Goal: Task Accomplishment & Management: Use online tool/utility

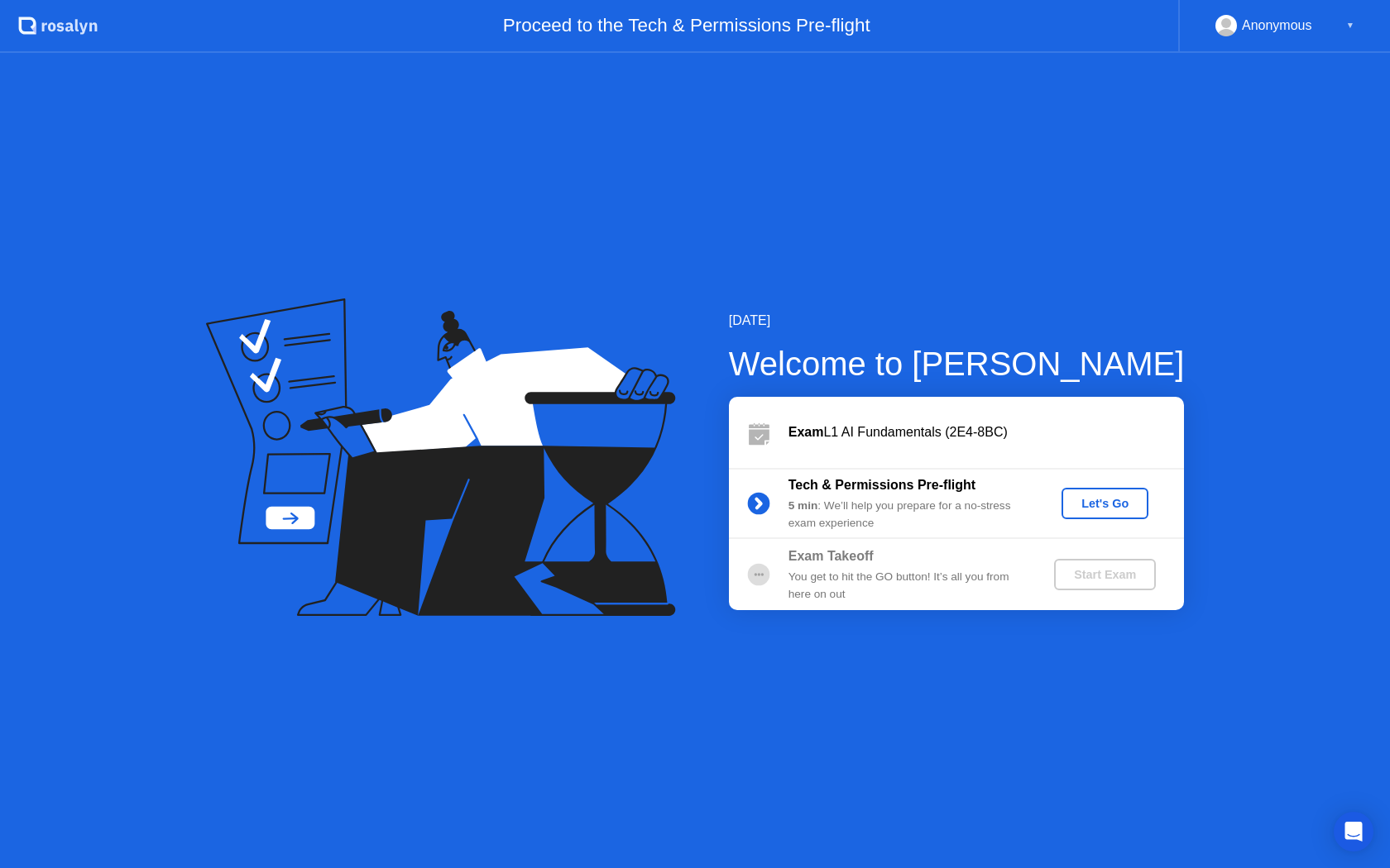
click at [1099, 505] on div "Let's Go" at bounding box center [1104, 503] width 73 height 13
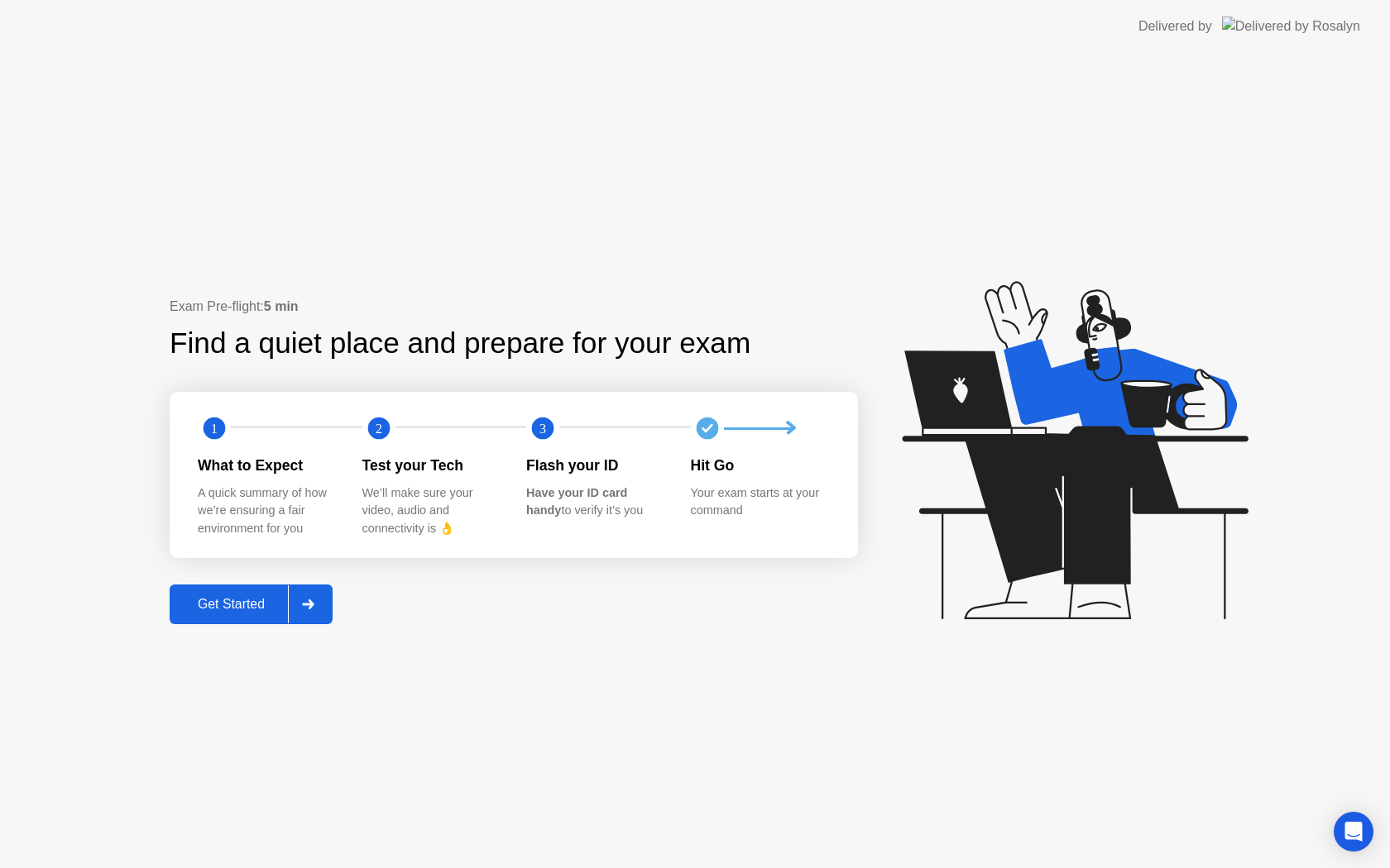
click at [218, 600] on div "Get Started" at bounding box center [232, 604] width 114 height 15
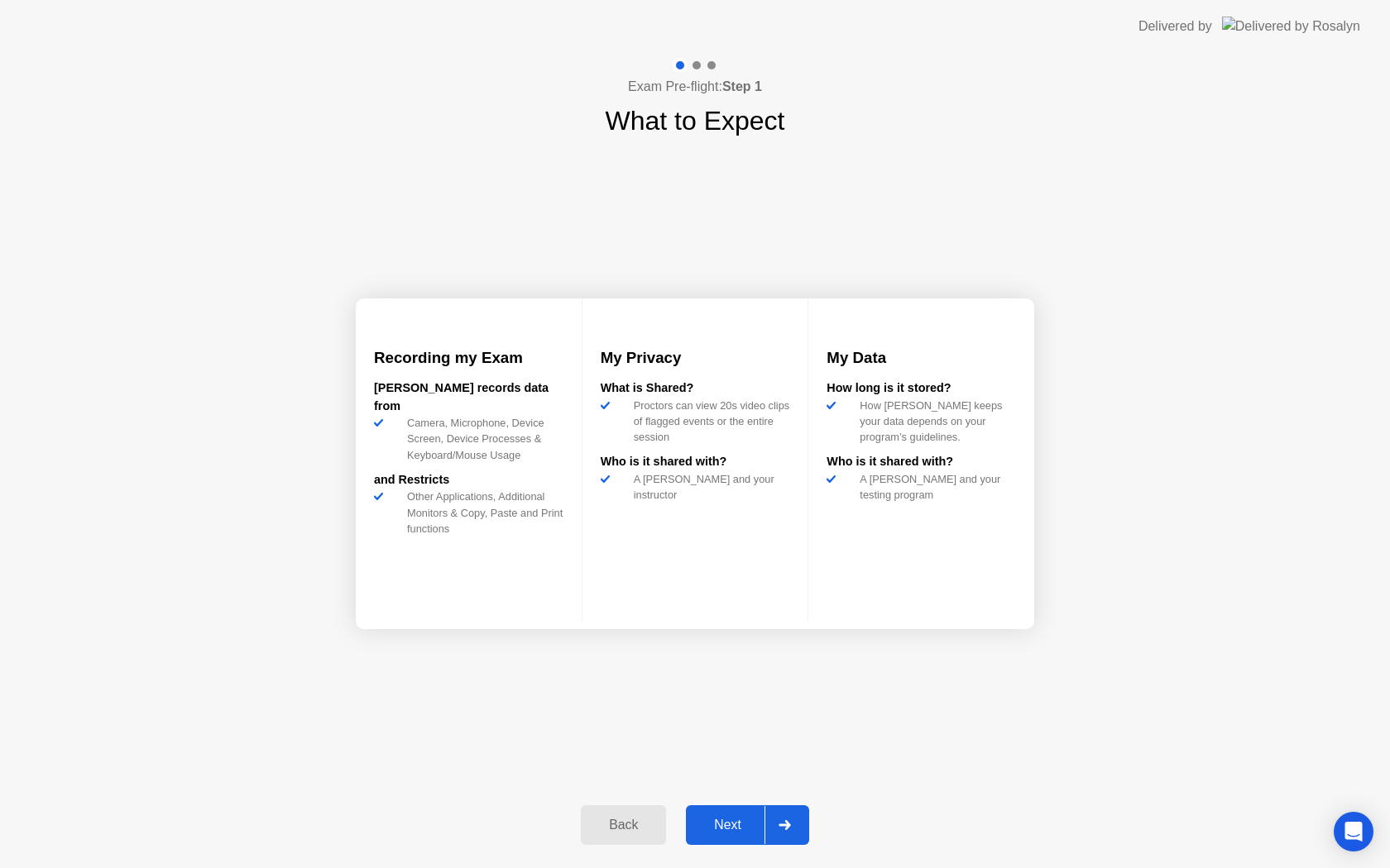
click at [725, 825] on div "Next" at bounding box center [728, 824] width 73 height 15
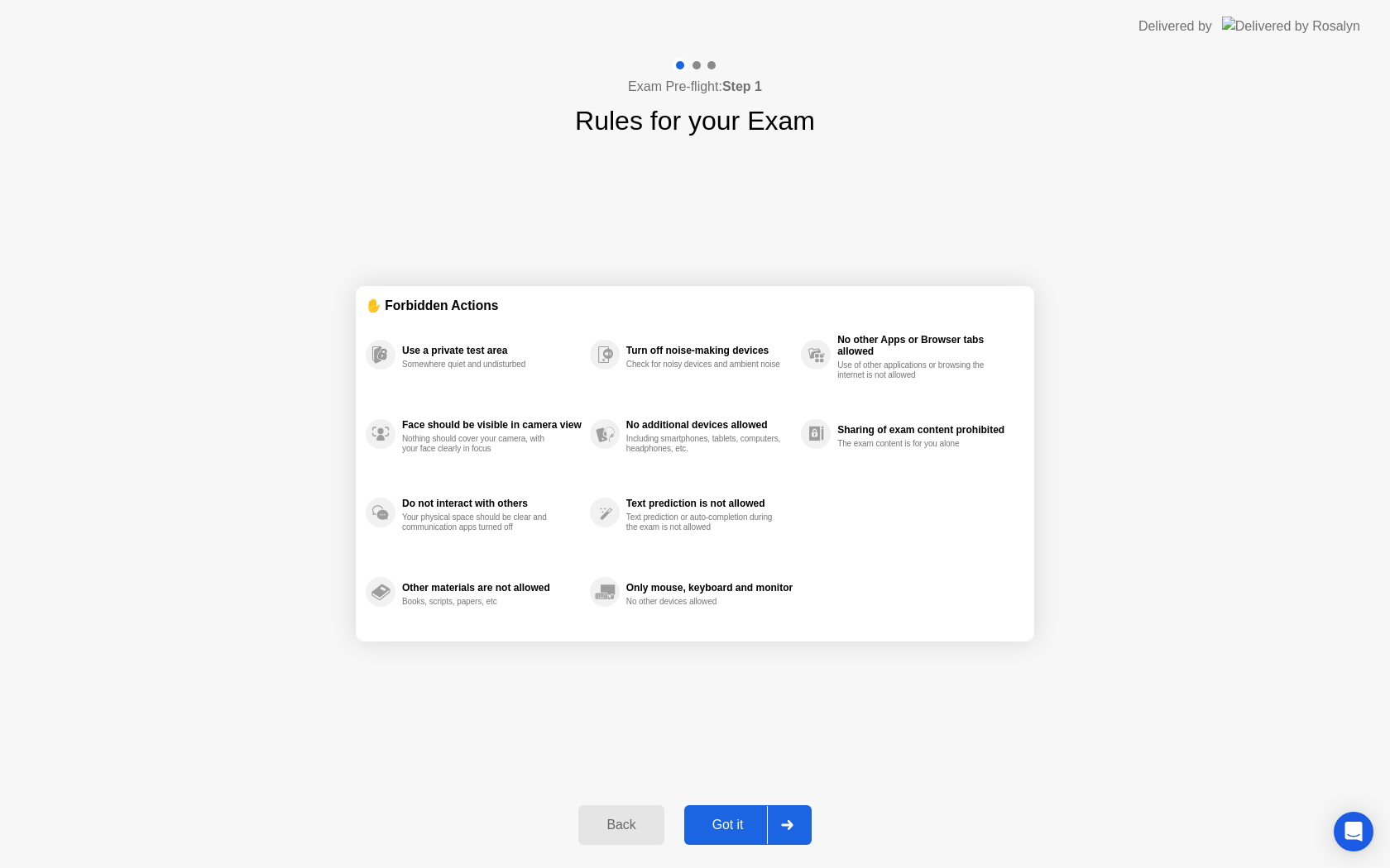
click at [725, 825] on div "Got it" at bounding box center [728, 824] width 78 height 15
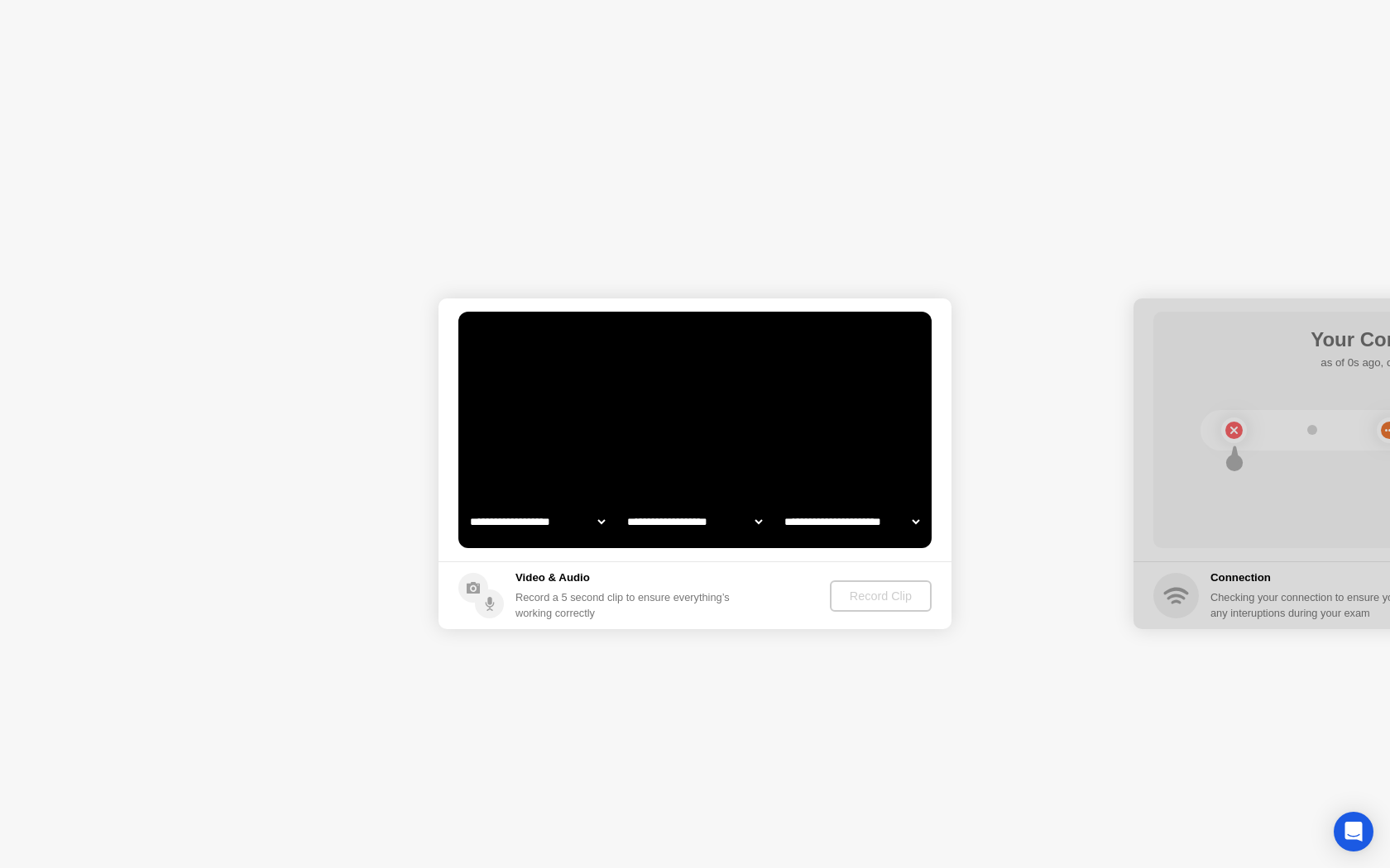
select select "**********"
select select "*******"
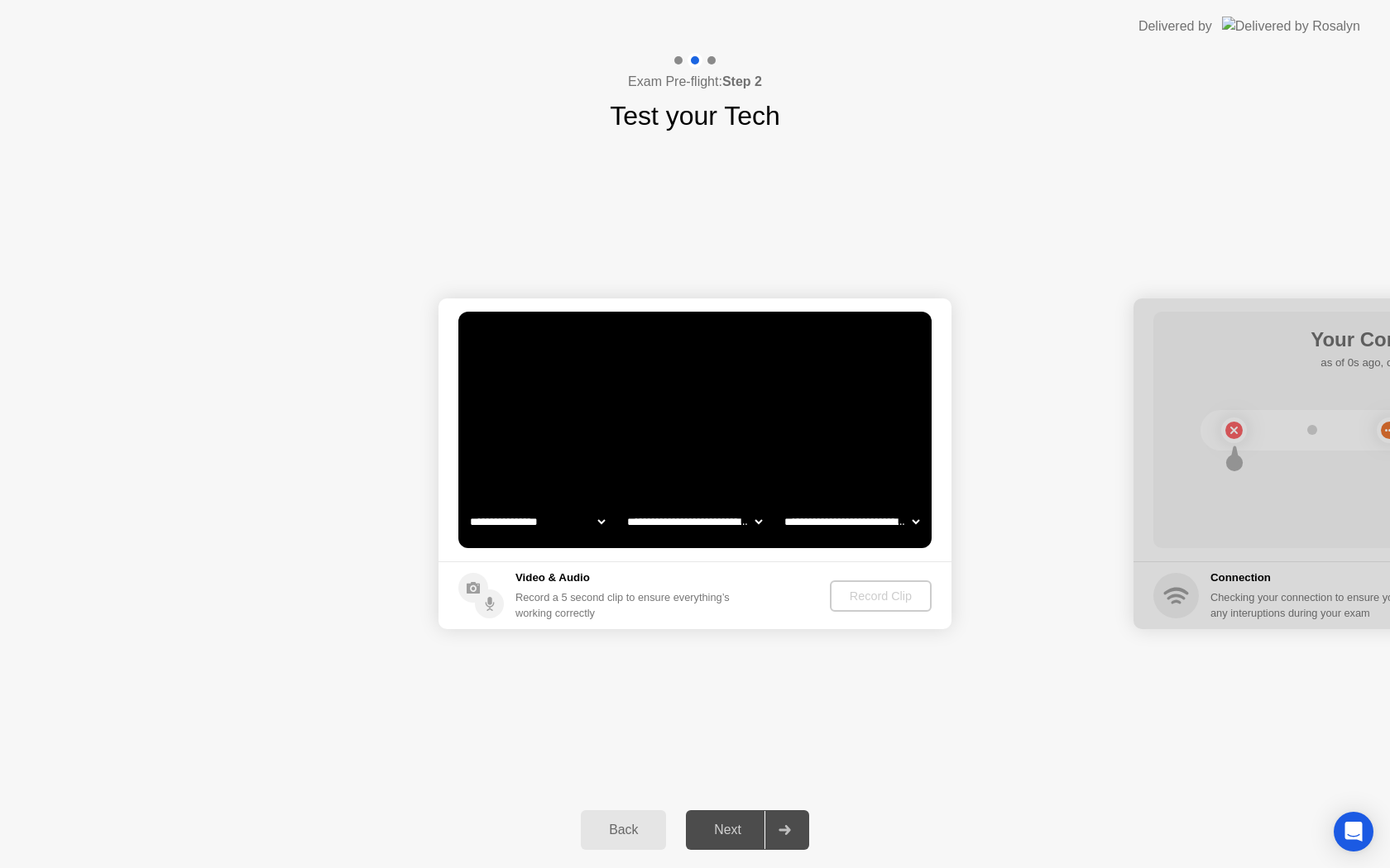
click at [729, 829] on div "Next" at bounding box center [728, 830] width 73 height 15
click at [600, 619] on div "Record a 5 second clip to ensure everything’s working correctly" at bounding box center [626, 605] width 221 height 31
click at [532, 577] on h5 "Video & Audio" at bounding box center [626, 577] width 221 height 17
click at [867, 599] on div "Record Clip" at bounding box center [880, 596] width 88 height 13
select select "**********"
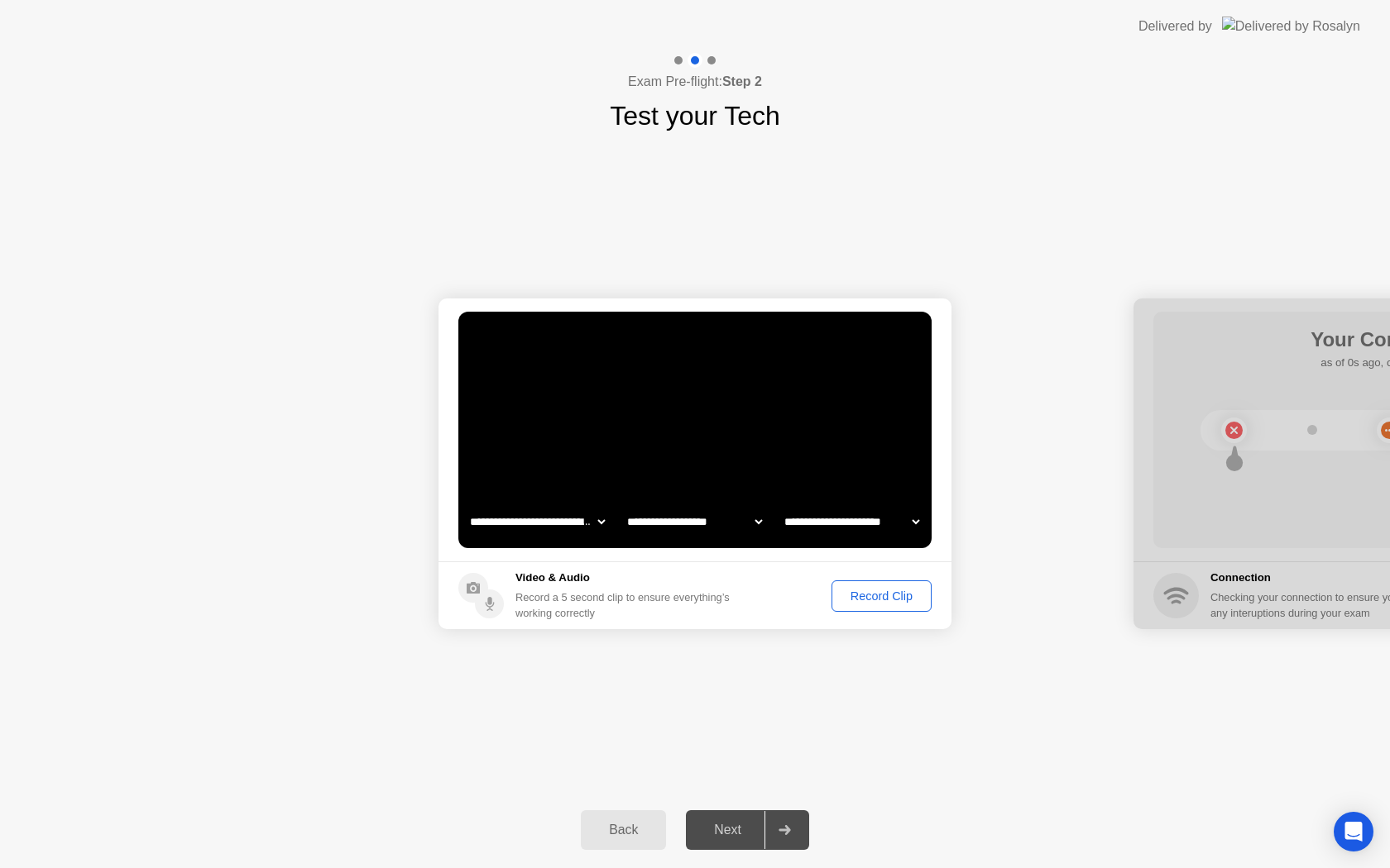
click at [866, 610] on button "Record Clip" at bounding box center [882, 596] width 100 height 31
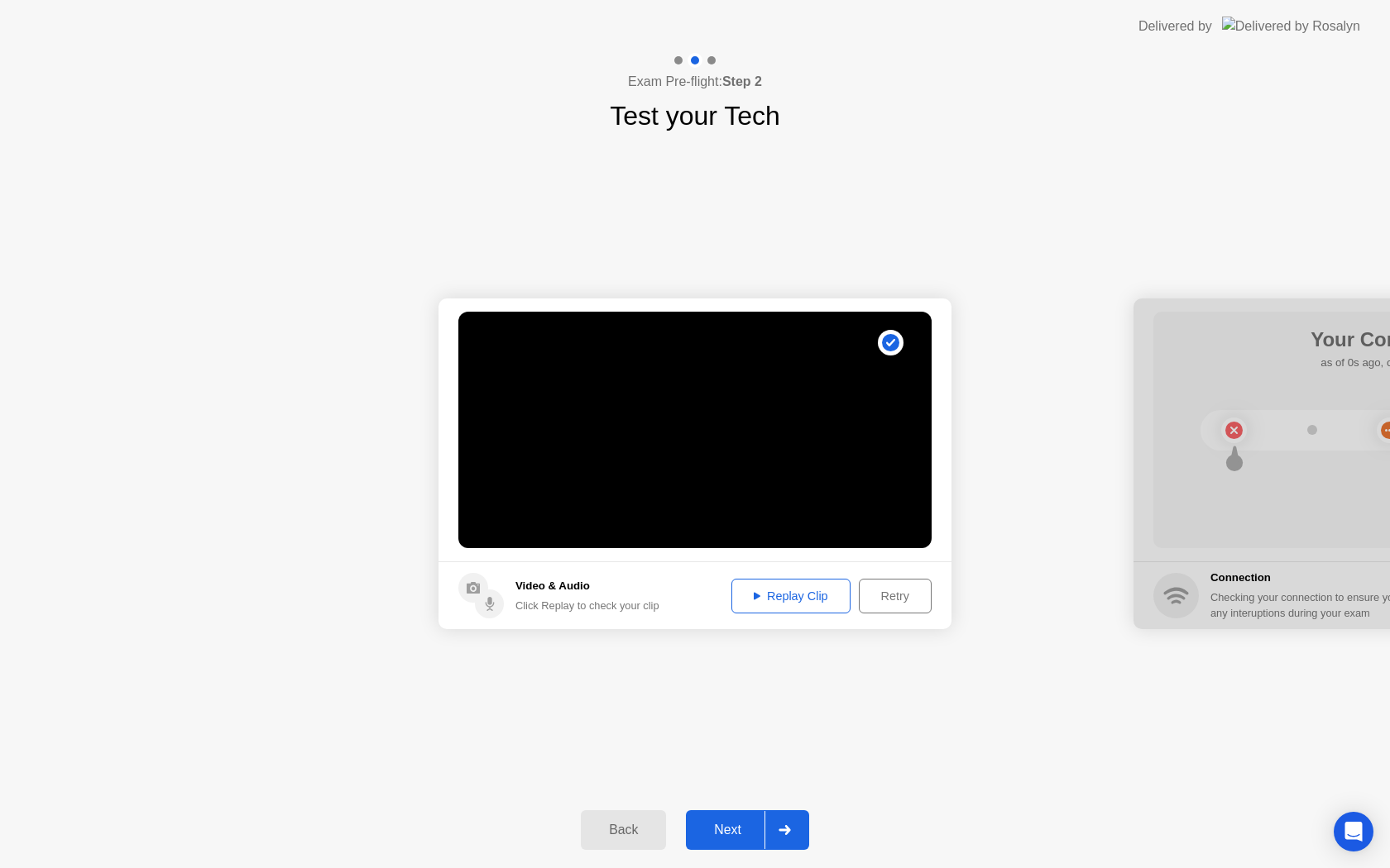
click at [758, 602] on div "Replay Clip" at bounding box center [791, 596] width 107 height 13
click at [737, 826] on div "Next" at bounding box center [728, 830] width 73 height 15
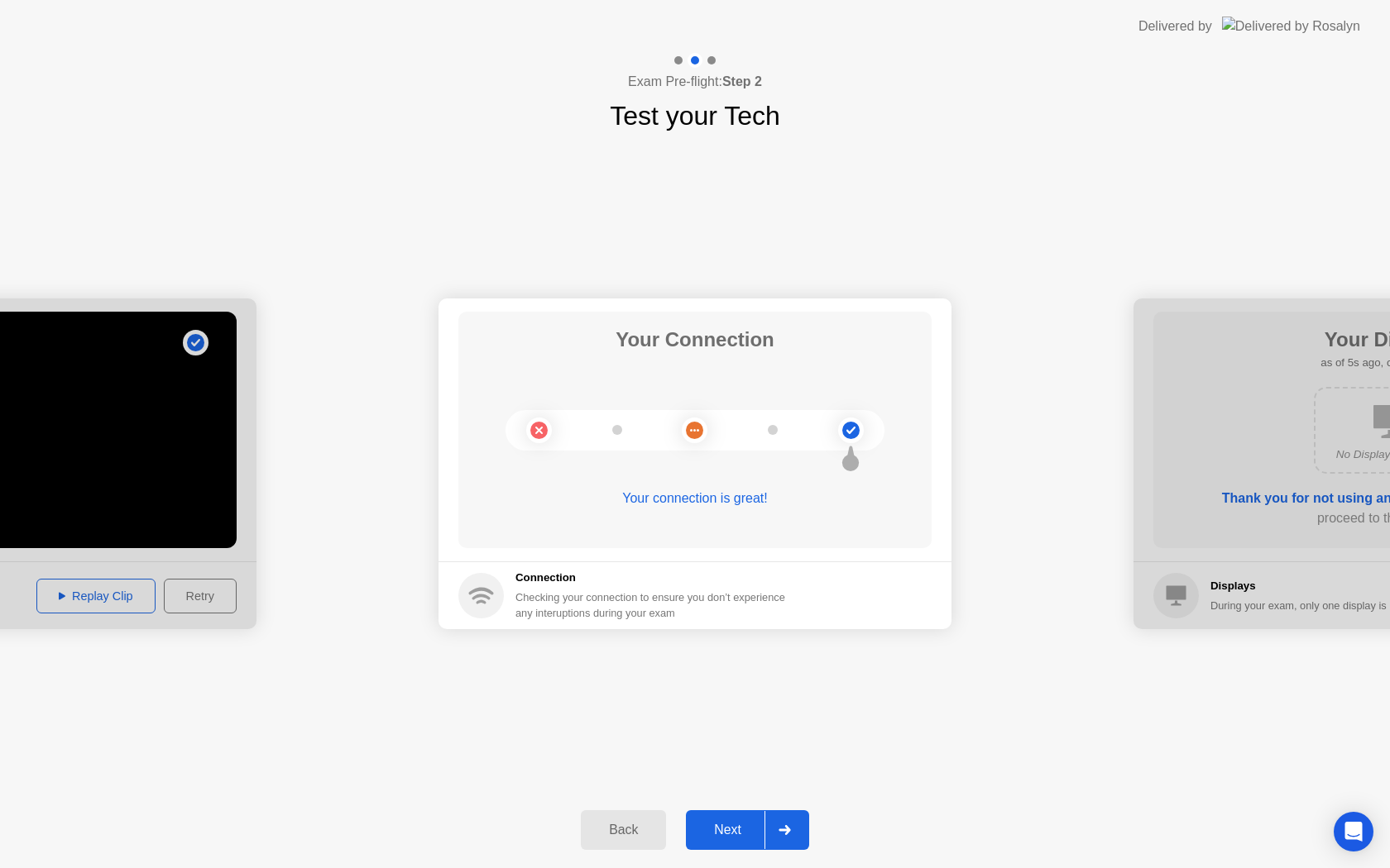
click at [742, 828] on div "Next" at bounding box center [728, 830] width 73 height 15
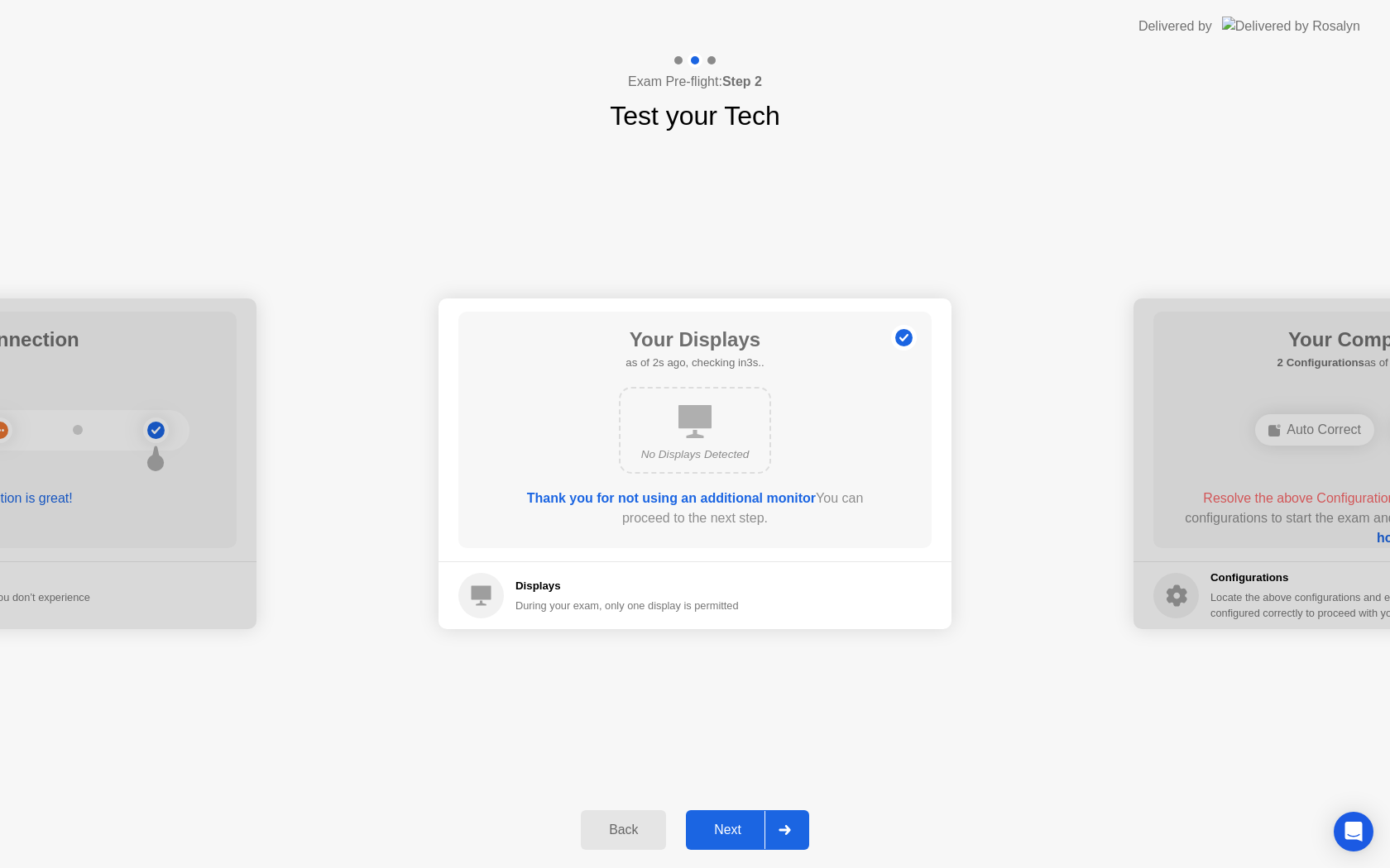
click at [742, 828] on div "Next" at bounding box center [728, 830] width 73 height 15
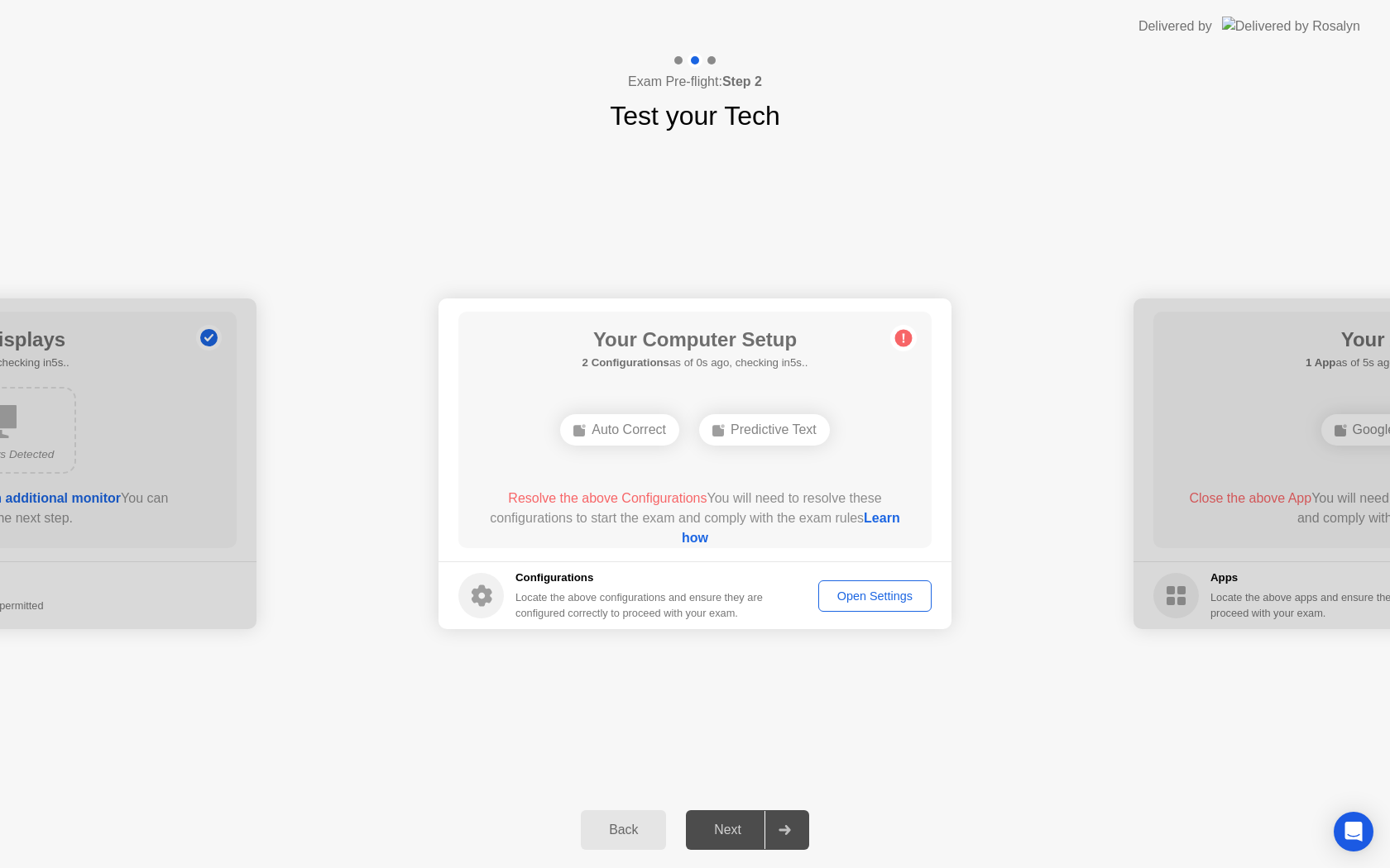
click at [859, 601] on div "Open Settings" at bounding box center [875, 596] width 101 height 13
click at [662, 505] on span "Resolve the above Configuration" at bounding box center [613, 498] width 192 height 14
click at [665, 493] on span "Resolve the above Configuration" at bounding box center [613, 498] width 192 height 14
click at [858, 596] on div "Open Settings" at bounding box center [875, 596] width 101 height 13
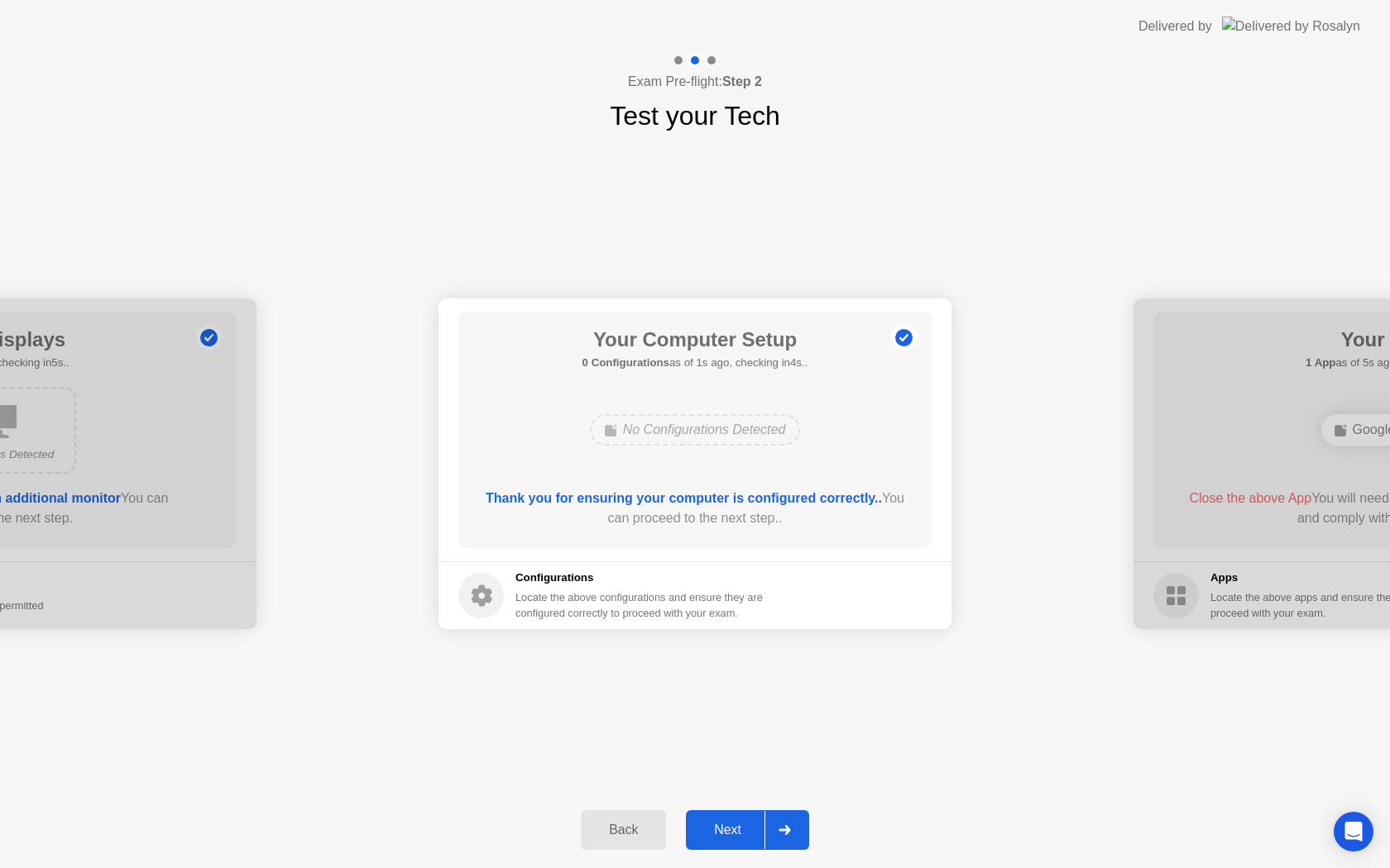
click at [734, 823] on div "Next" at bounding box center [728, 830] width 73 height 15
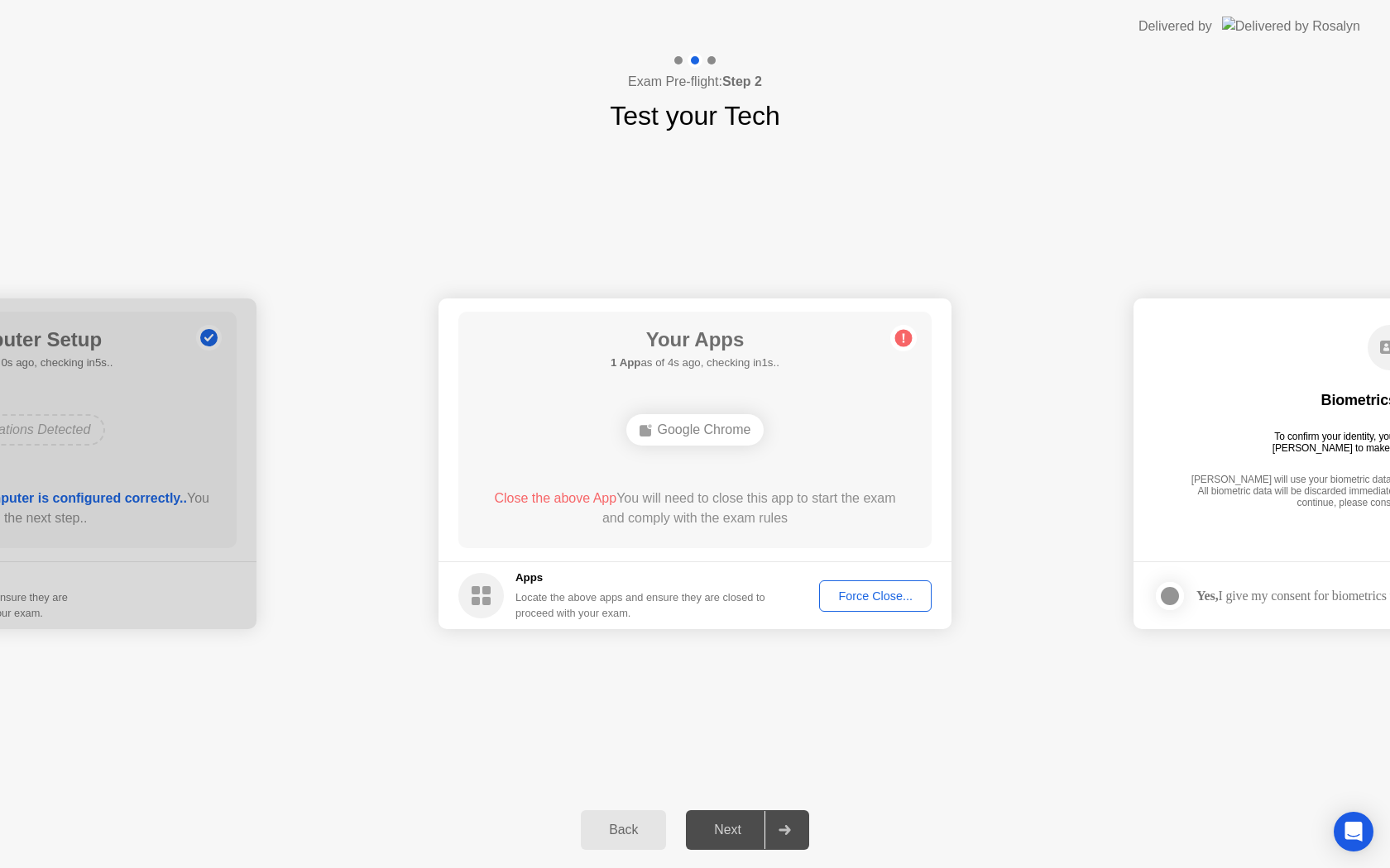
click at [855, 581] on button "Force Close..." at bounding box center [875, 596] width 113 height 31
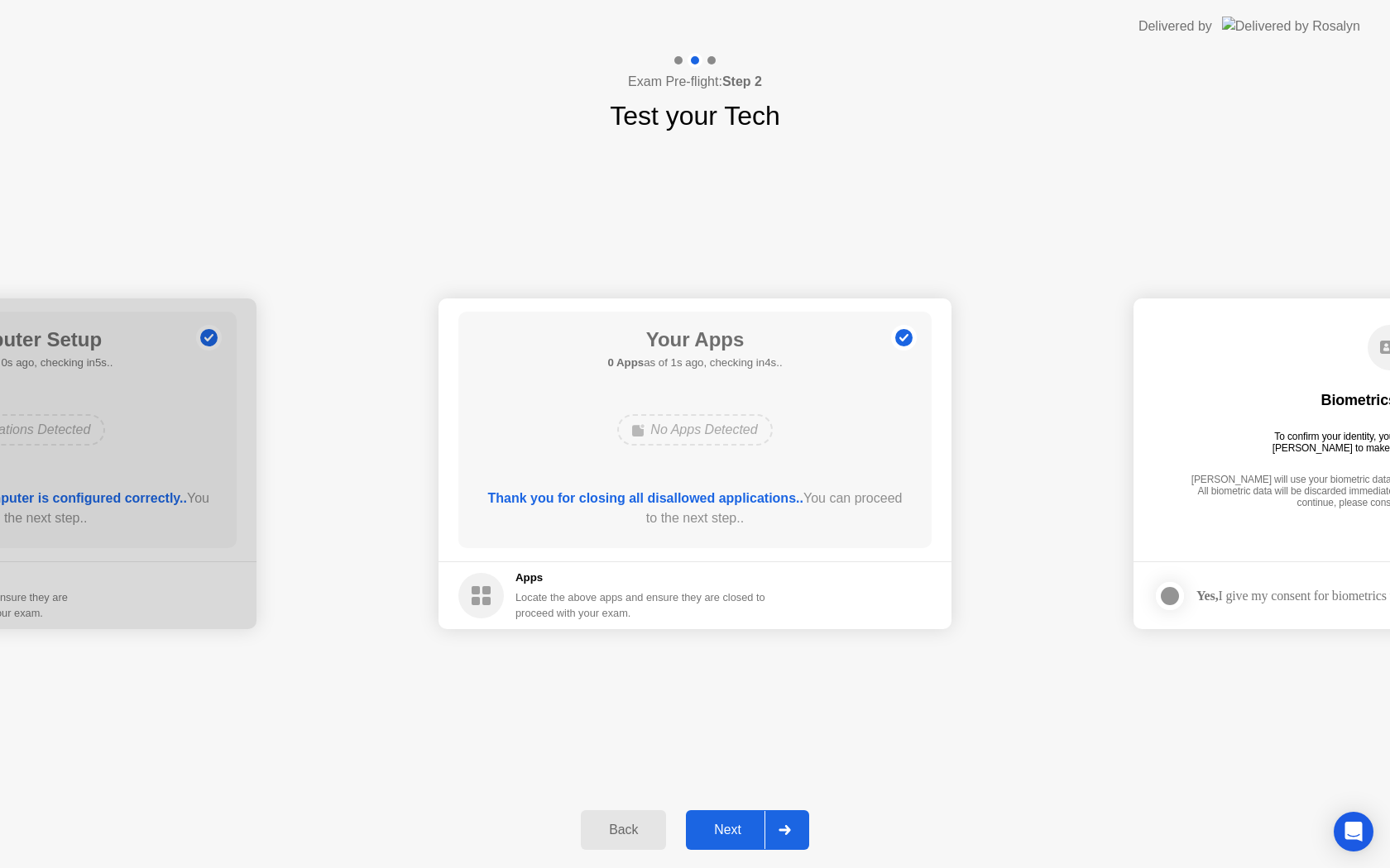
click at [735, 823] on div "Next" at bounding box center [728, 830] width 73 height 15
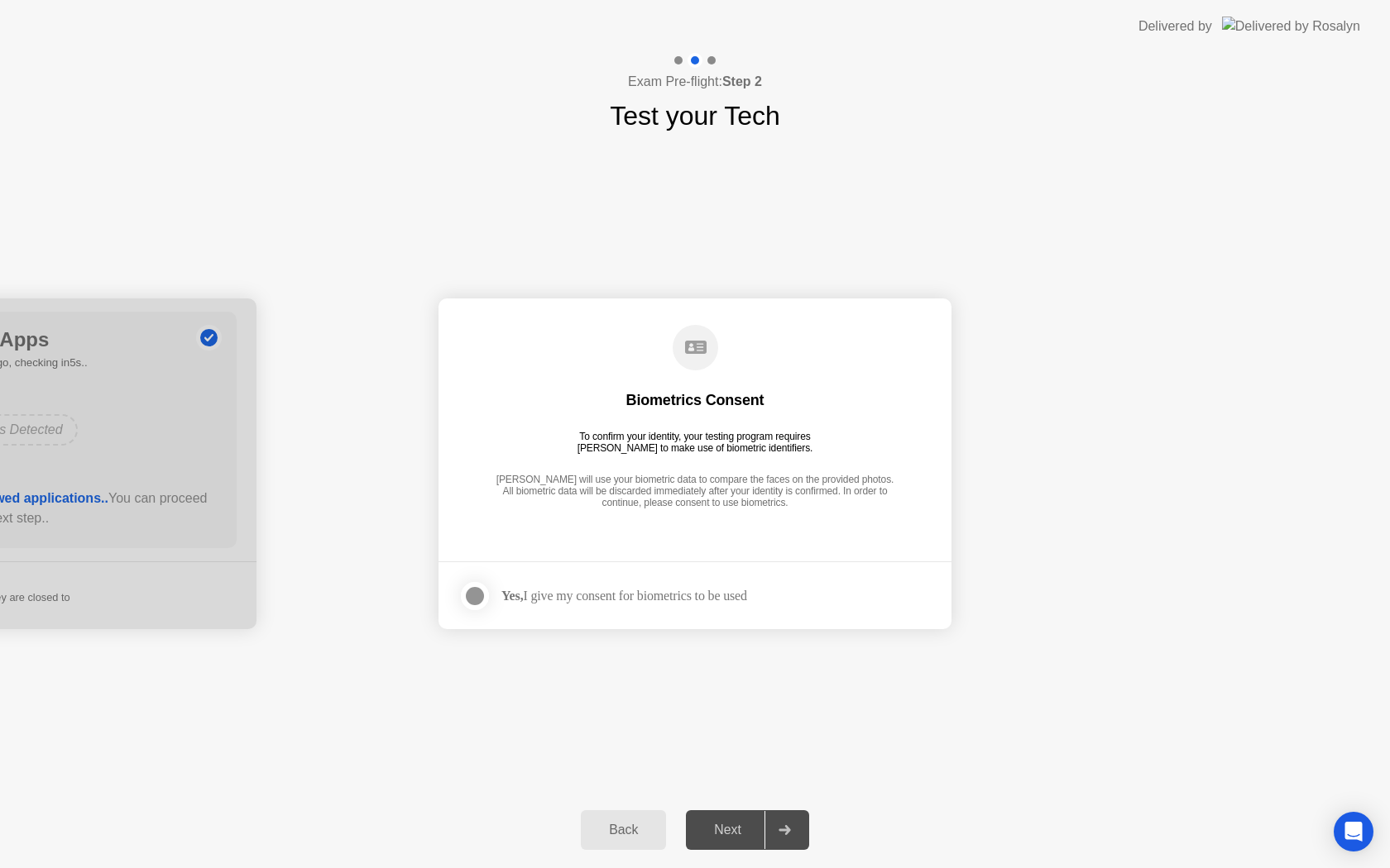
click at [469, 598] on div at bounding box center [474, 596] width 20 height 20
click at [743, 824] on div "Next" at bounding box center [728, 830] width 73 height 15
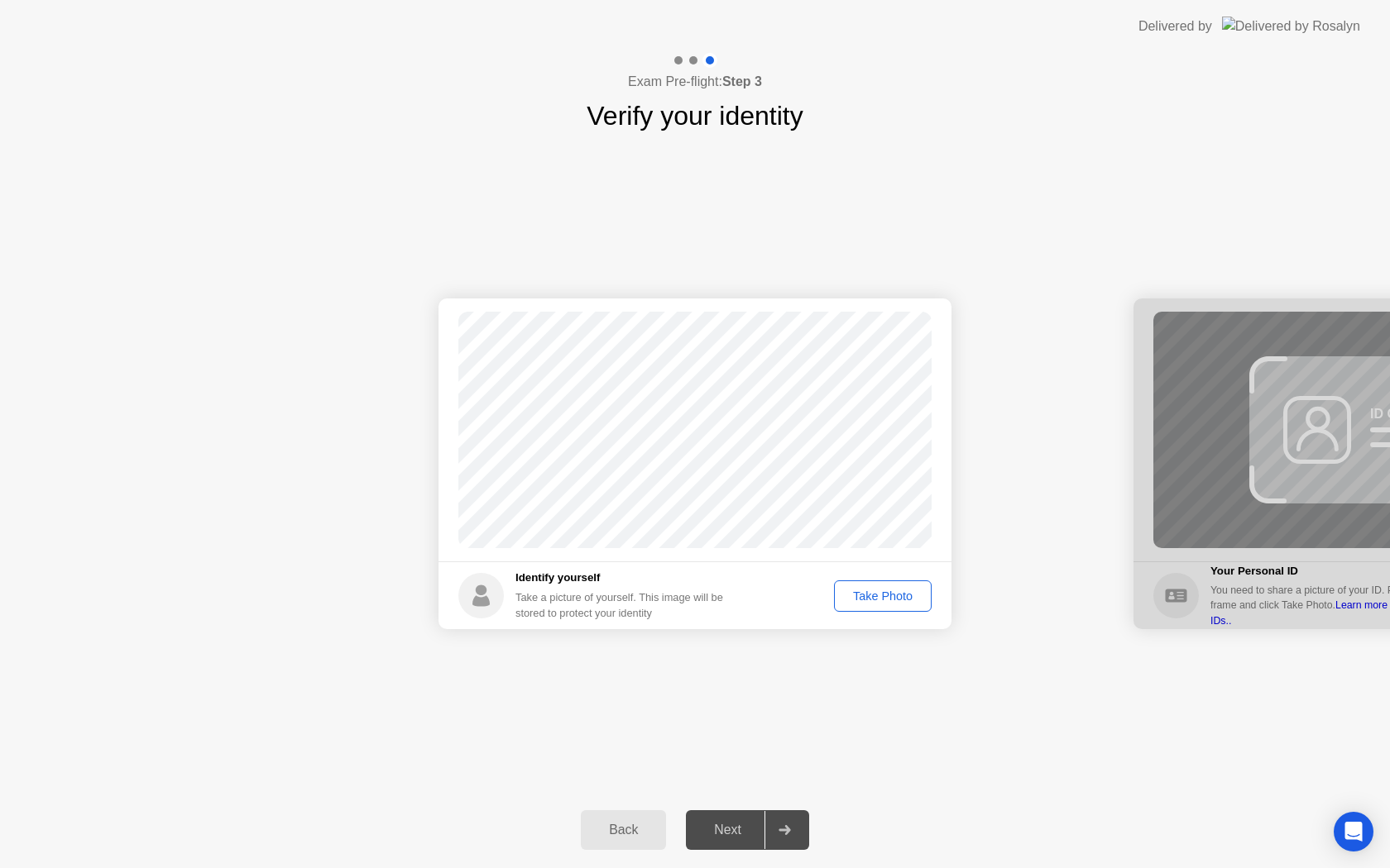
click at [894, 603] on div "Take Photo" at bounding box center [882, 596] width 86 height 13
click at [731, 826] on div "Next" at bounding box center [728, 830] width 73 height 15
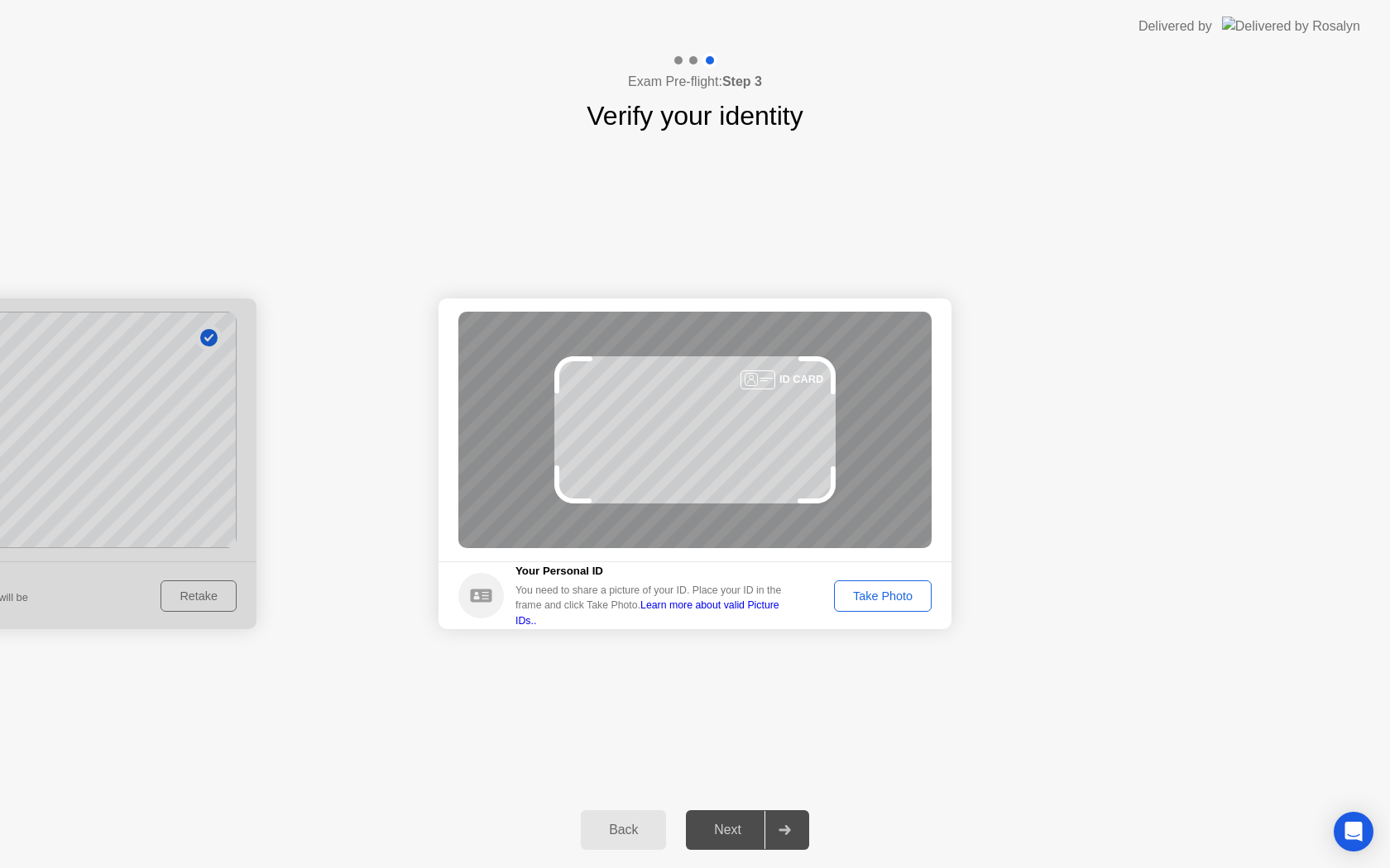
click at [875, 602] on div "Take Photo" at bounding box center [882, 596] width 86 height 13
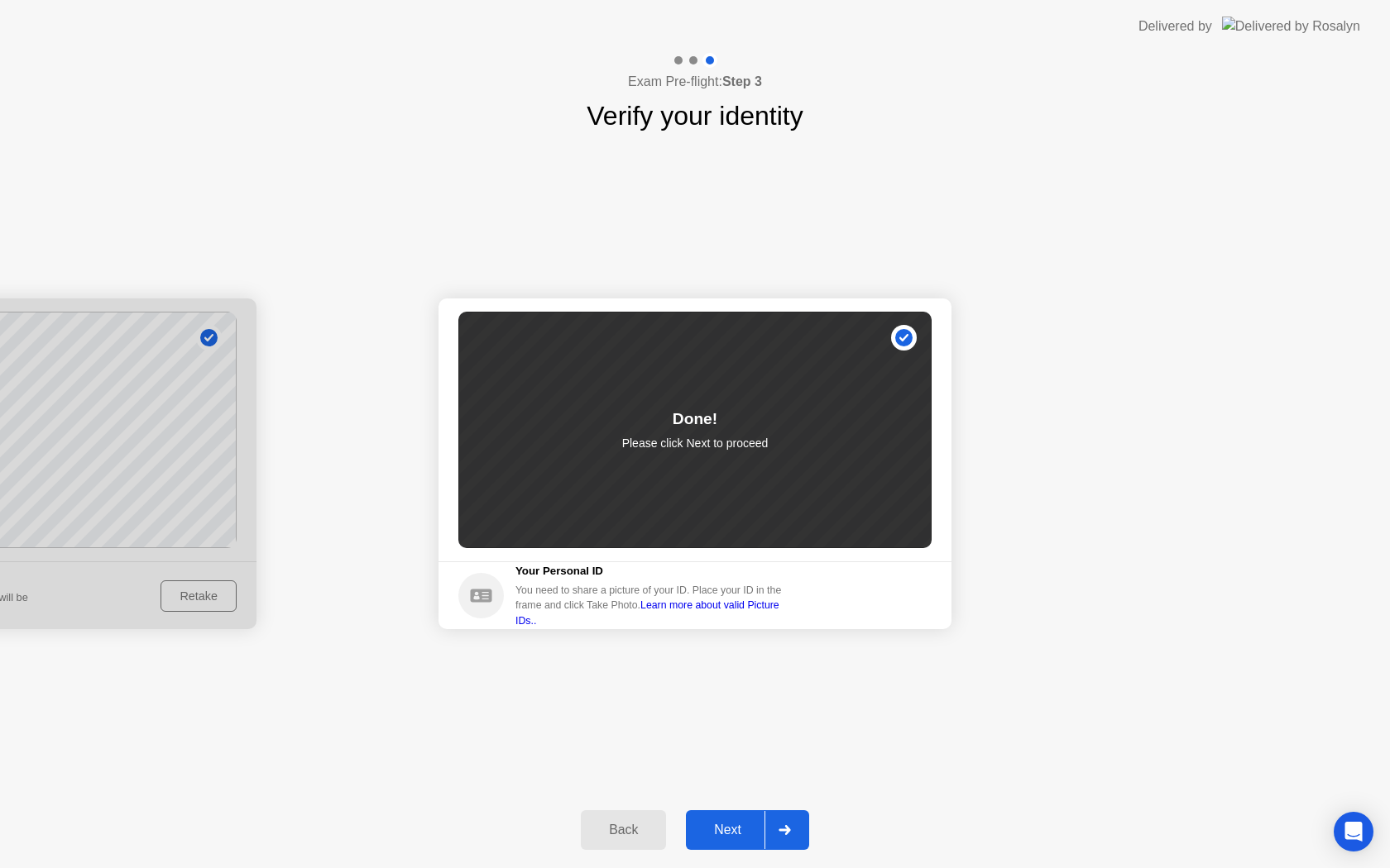
click at [724, 837] on div "Next" at bounding box center [728, 830] width 73 height 15
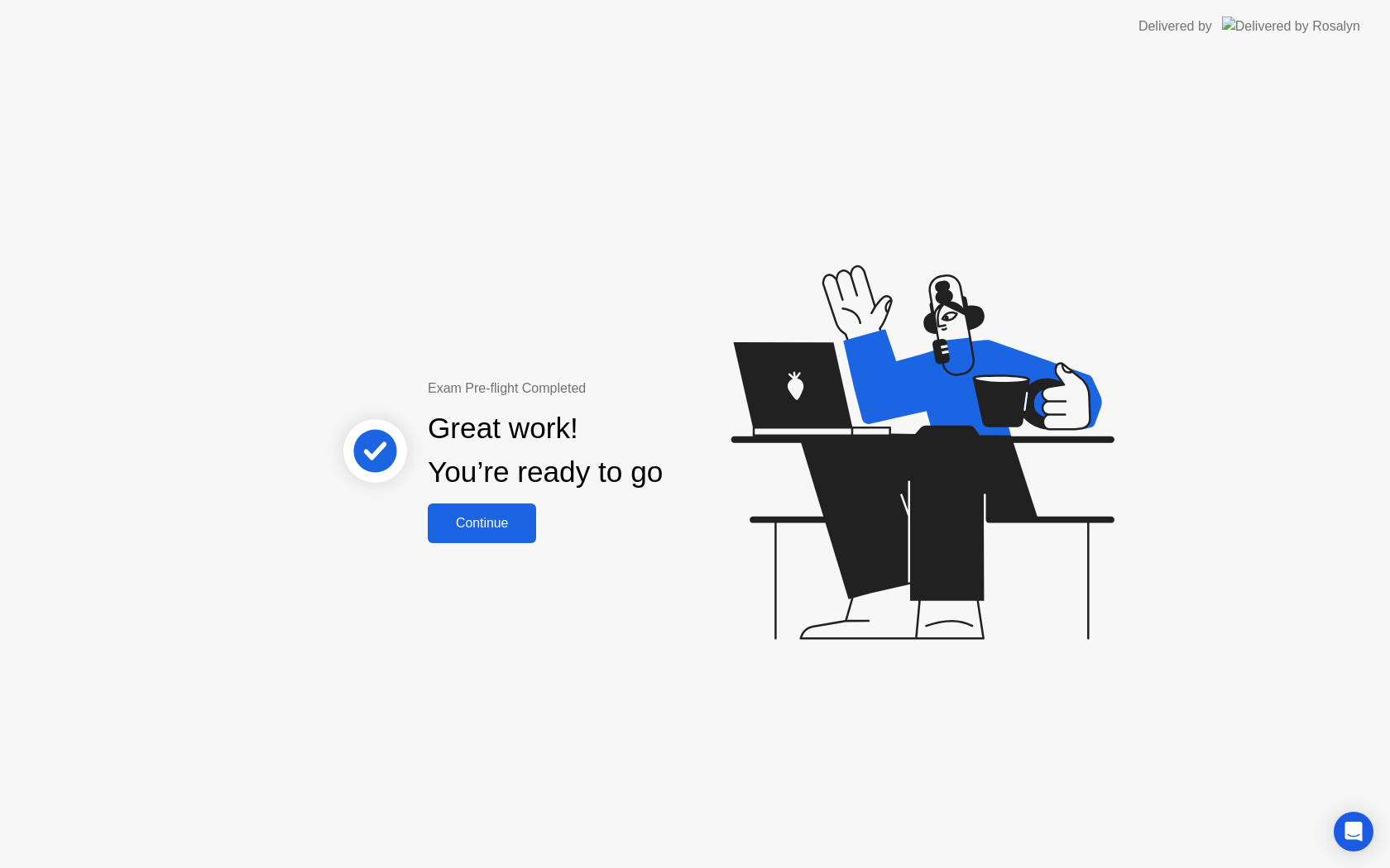
click at [494, 524] on div "Continue" at bounding box center [481, 523] width 99 height 15
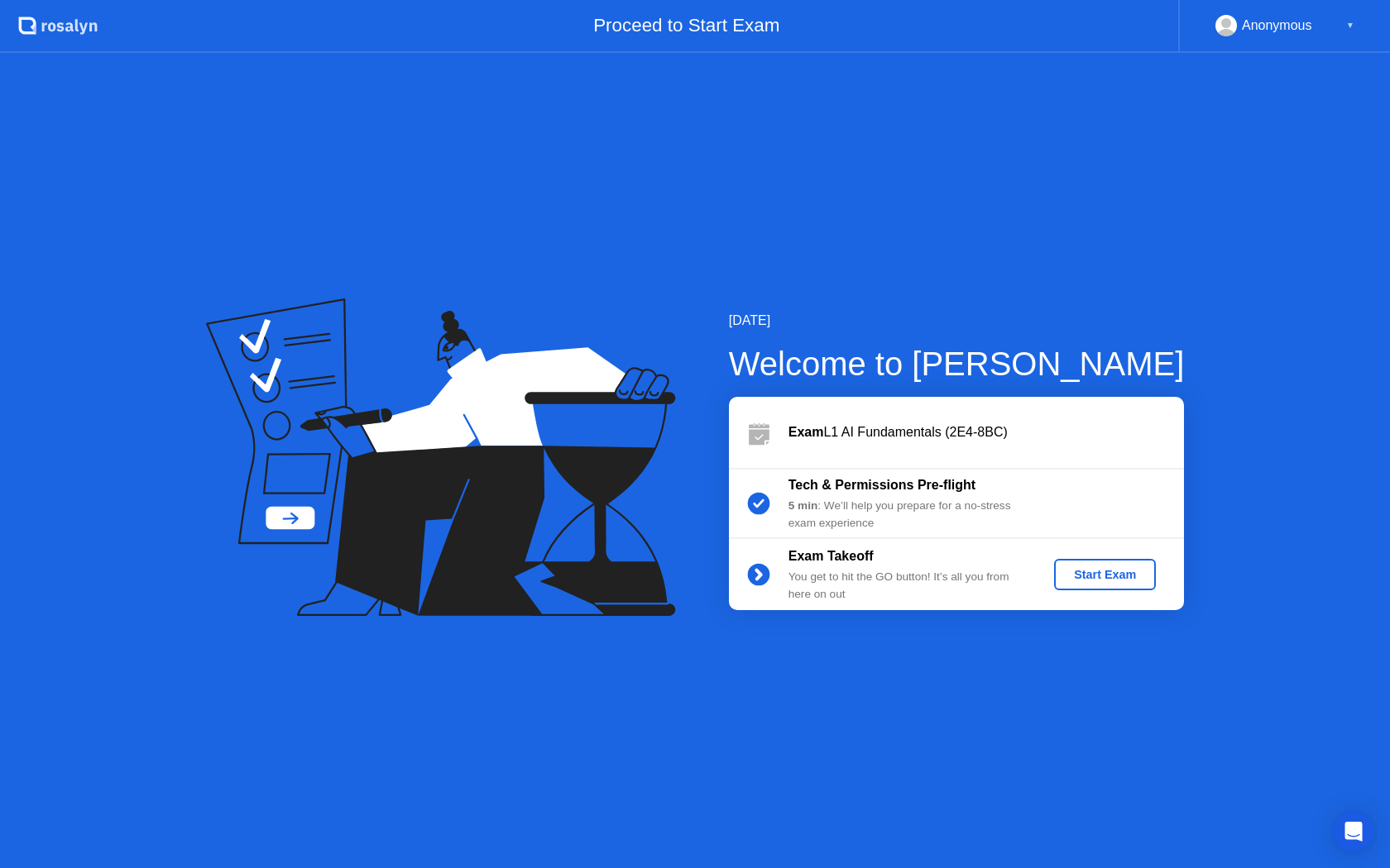
click at [1086, 579] on div "Start Exam" at bounding box center [1104, 575] width 88 height 13
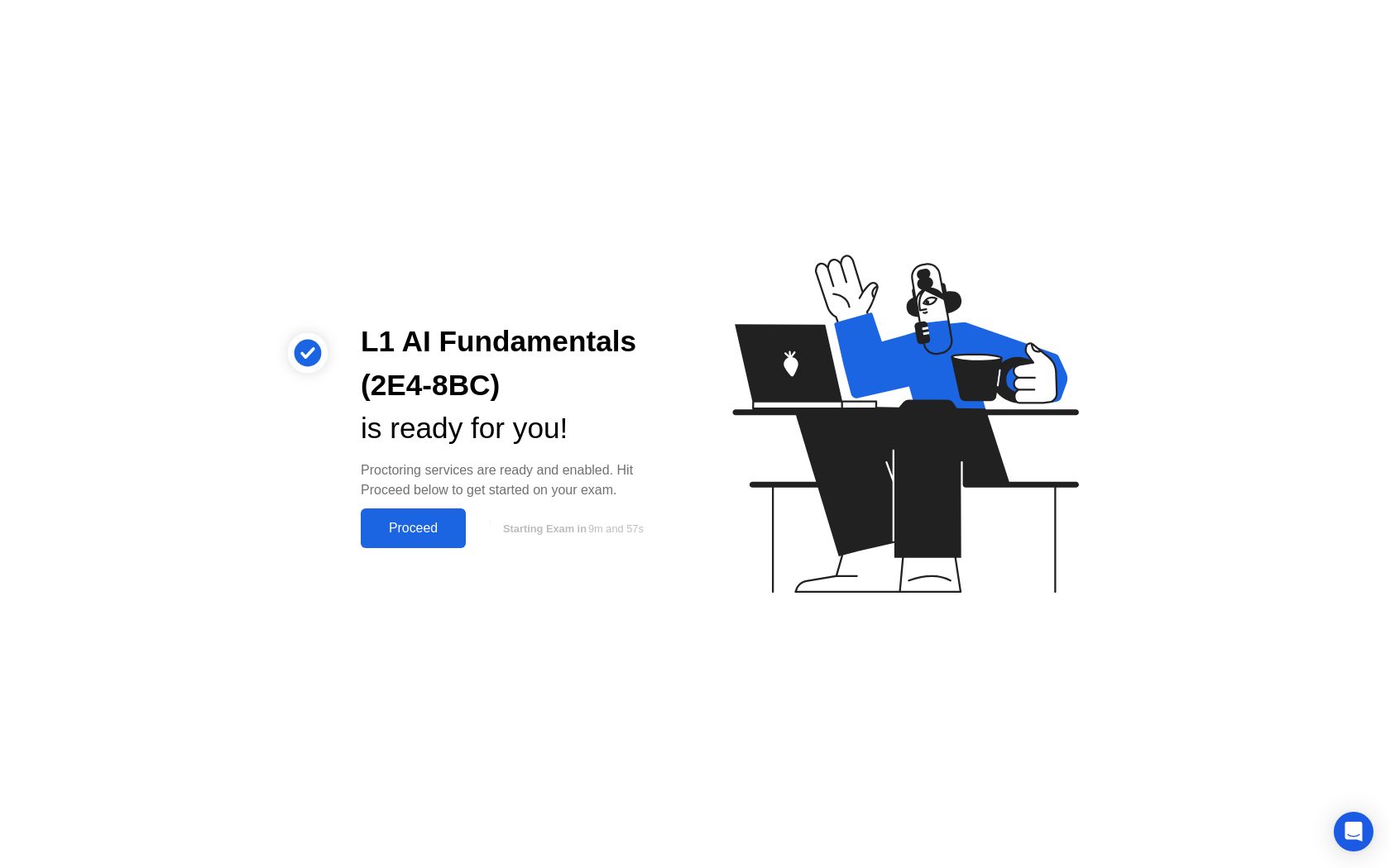
click at [420, 529] on div "Proceed" at bounding box center [413, 528] width 95 height 15
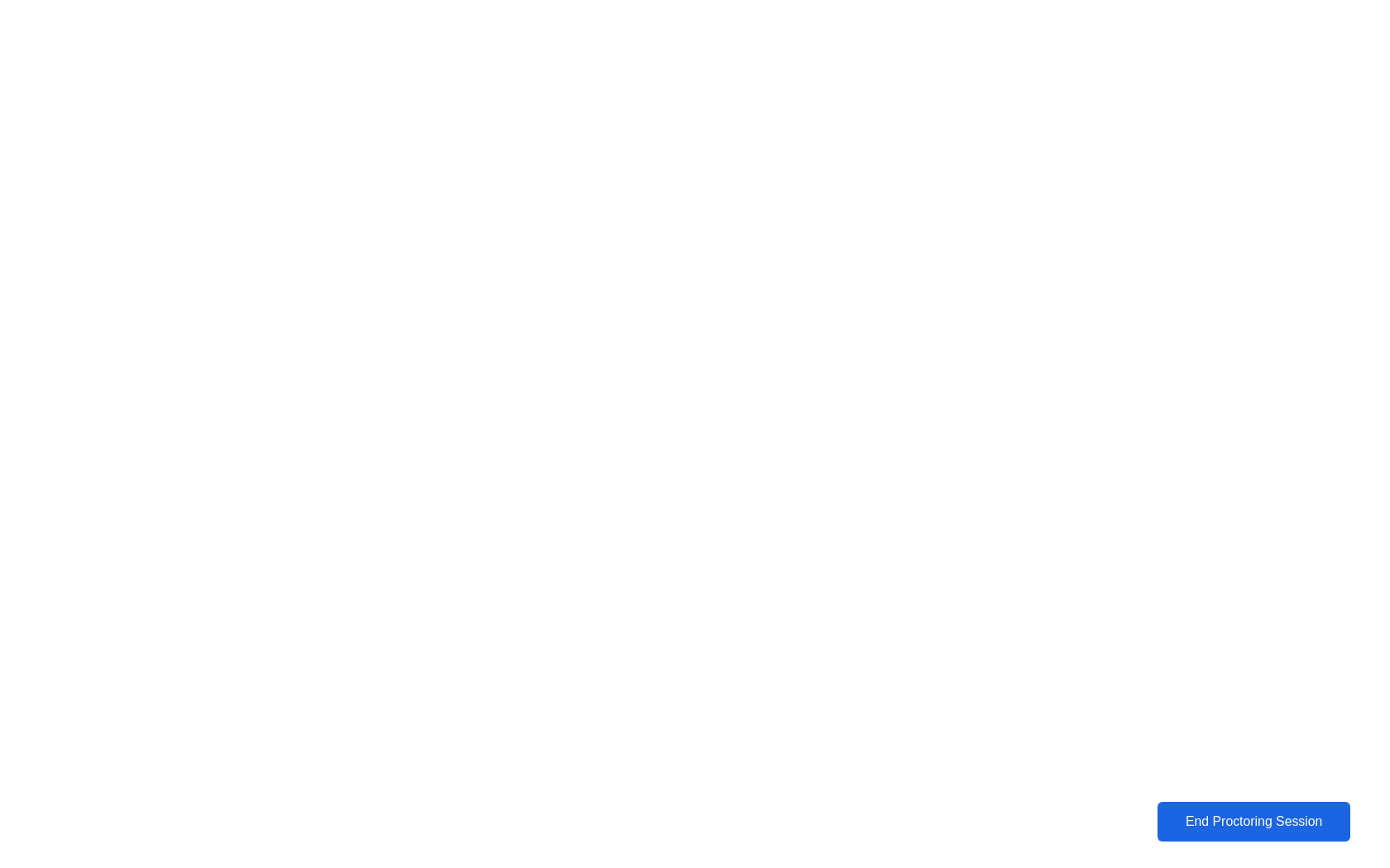
click at [1224, 829] on div "End Proctoring Session" at bounding box center [1253, 822] width 183 height 15
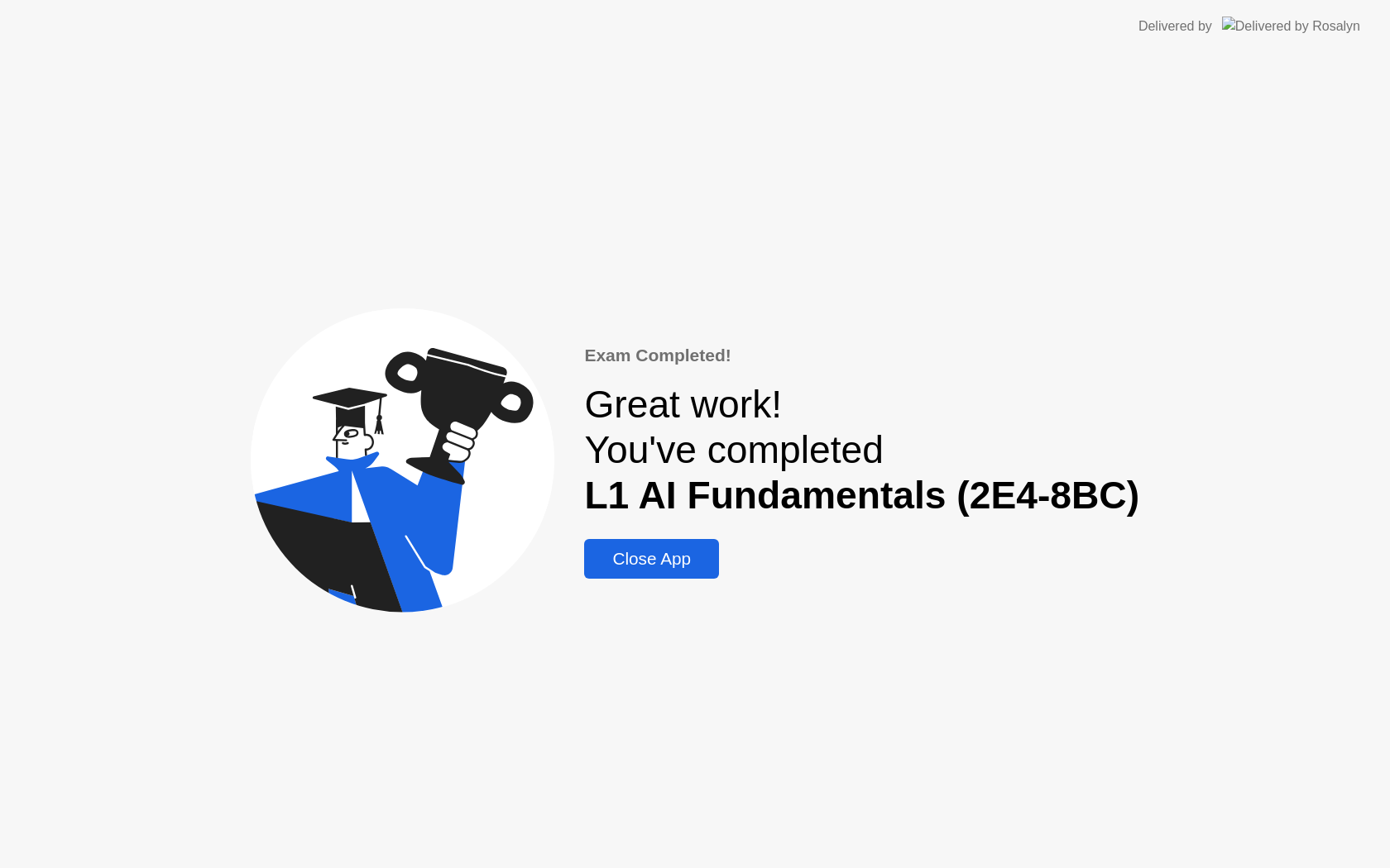
click at [651, 589] on div "Exam Completed! Great work! You've completed L1 AI Fundamentals (2E4-8BC) Close…" at bounding box center [695, 461] width 1390 height 816
click at [658, 562] on div "Close App" at bounding box center [651, 559] width 125 height 20
